Goal: Information Seeking & Learning: Learn about a topic

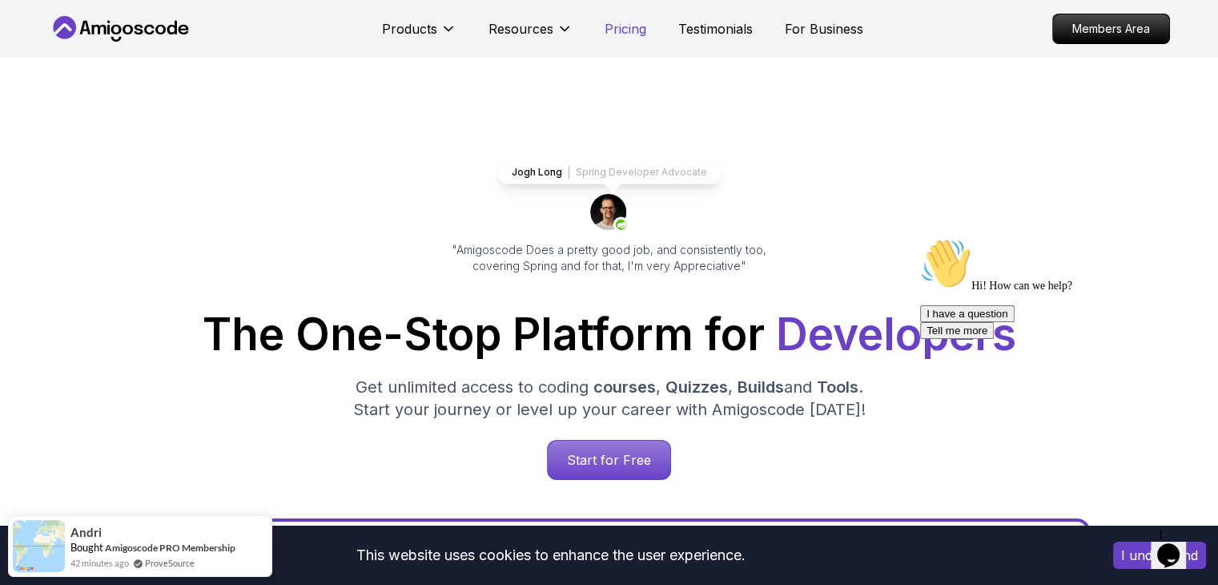
click at [629, 32] on p "Pricing" at bounding box center [626, 28] width 42 height 19
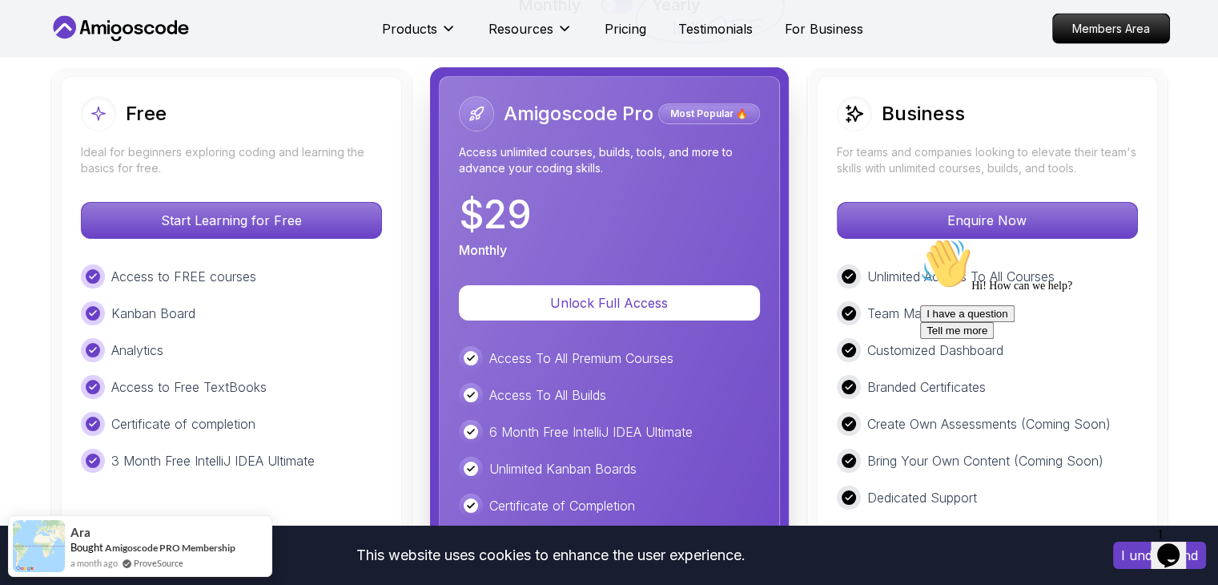
scroll to position [3753, 0]
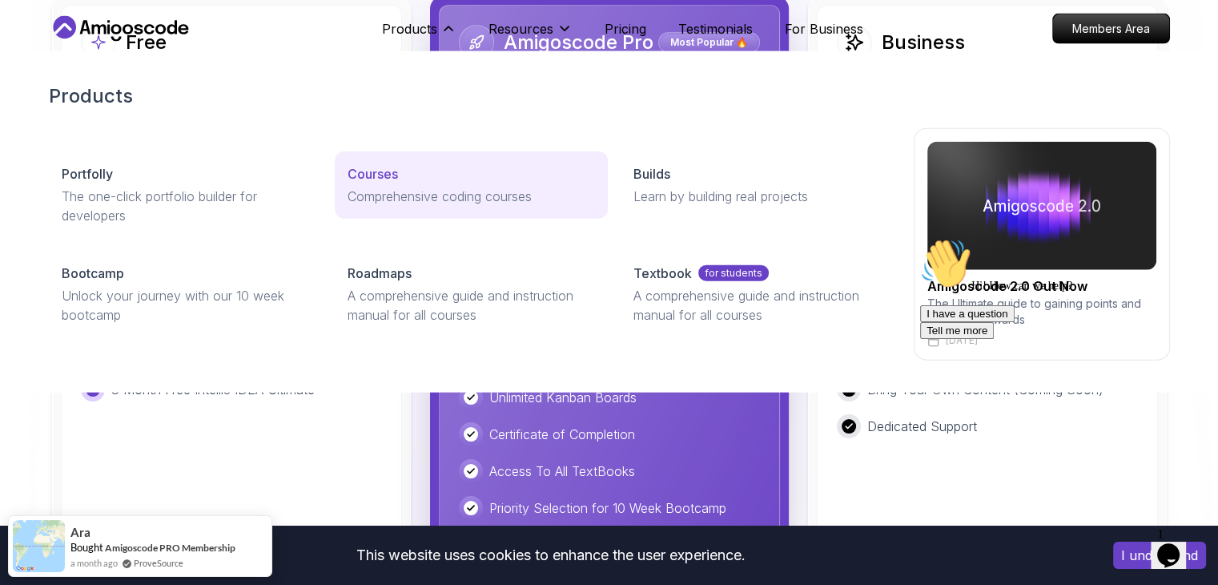
click at [375, 174] on p "Courses" at bounding box center [373, 173] width 50 height 19
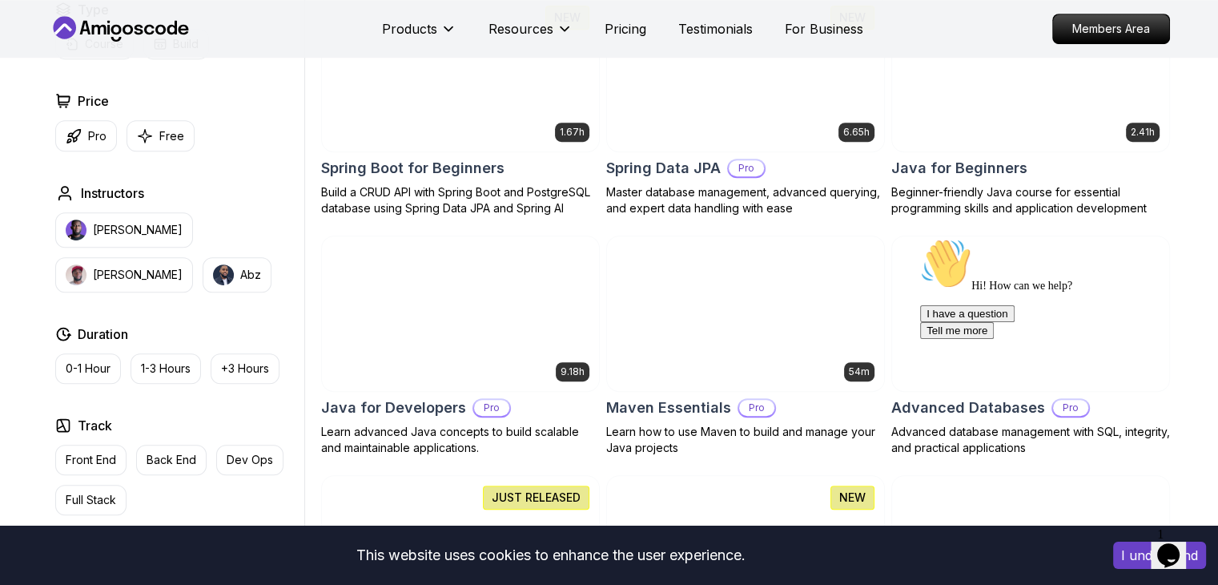
scroll to position [765, 0]
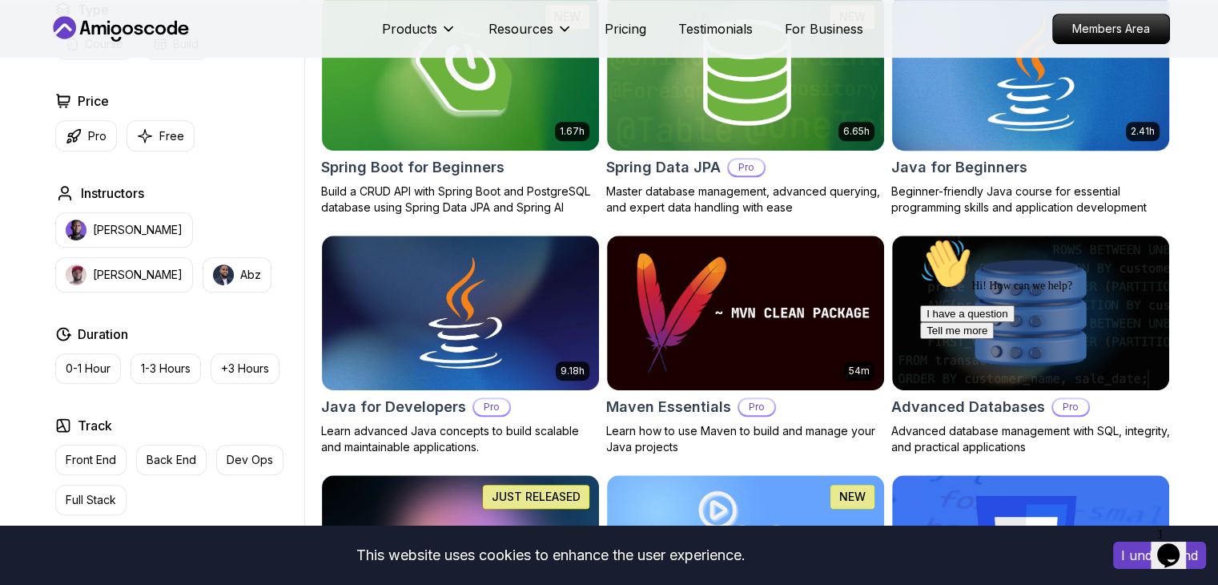
click at [1061, 102] on img at bounding box center [1030, 72] width 291 height 163
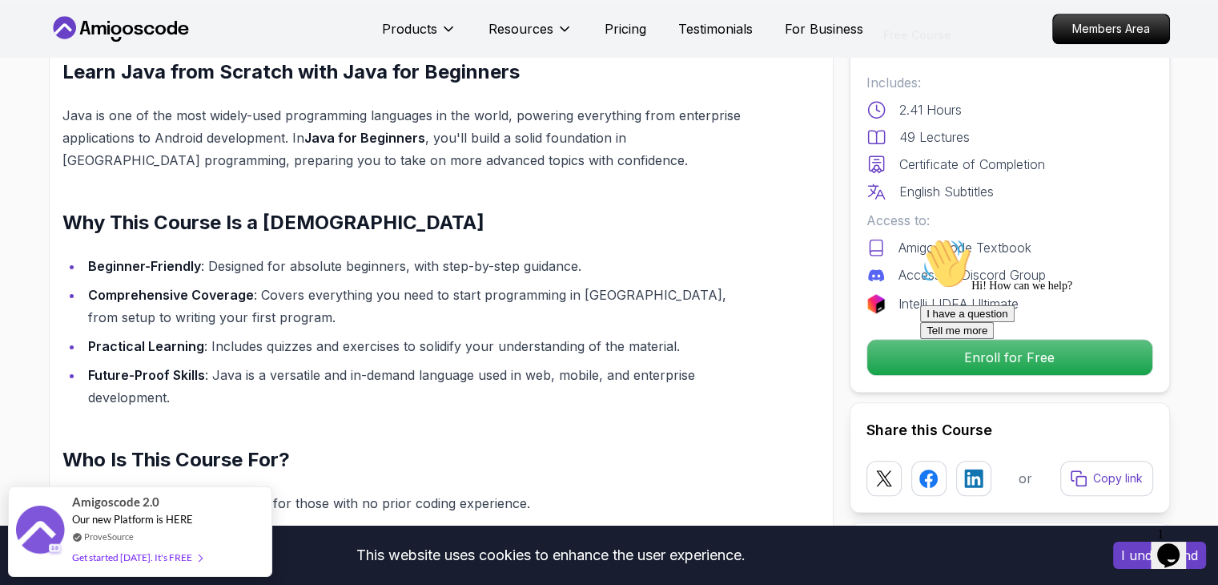
scroll to position [1270, 0]
